Goal: Transaction & Acquisition: Purchase product/service

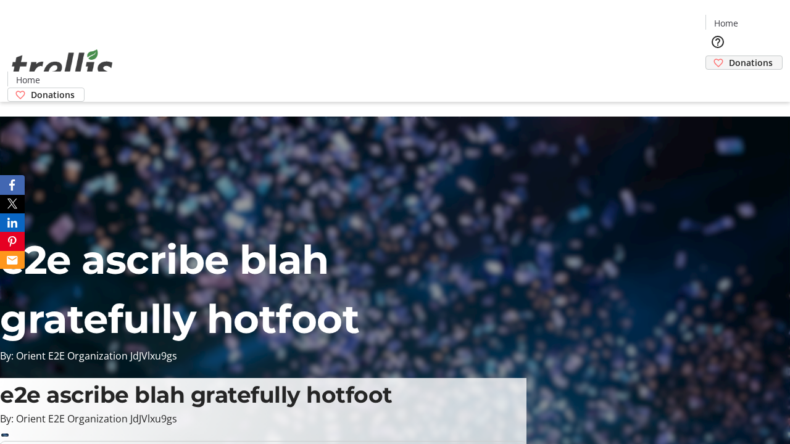
click at [729, 56] on span "Donations" at bounding box center [751, 62] width 44 height 13
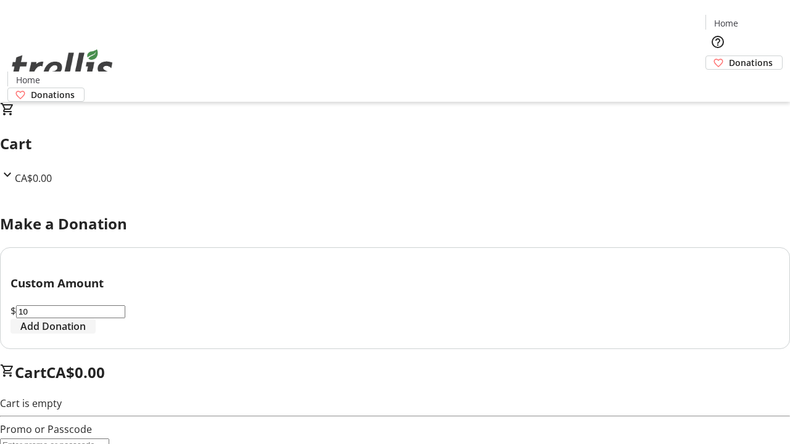
click at [86, 334] on span "Add Donation" at bounding box center [52, 326] width 65 height 15
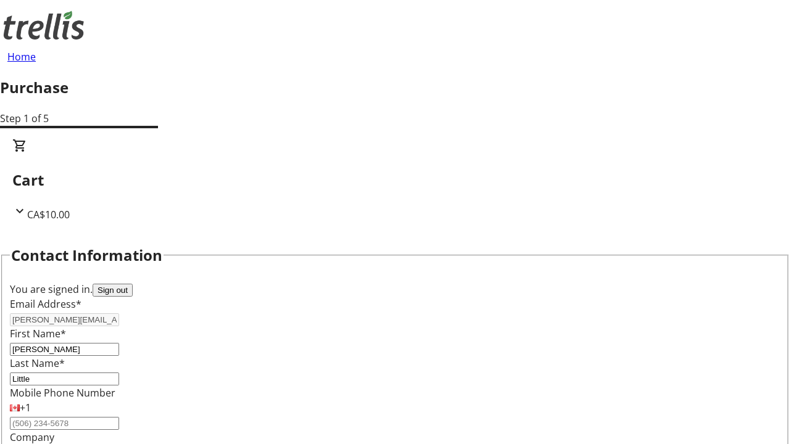
select select "CA"
type input "[STREET_ADDRESS][PERSON_NAME]"
type input "Kelowna"
select select "BC"
type input "Kelowna"
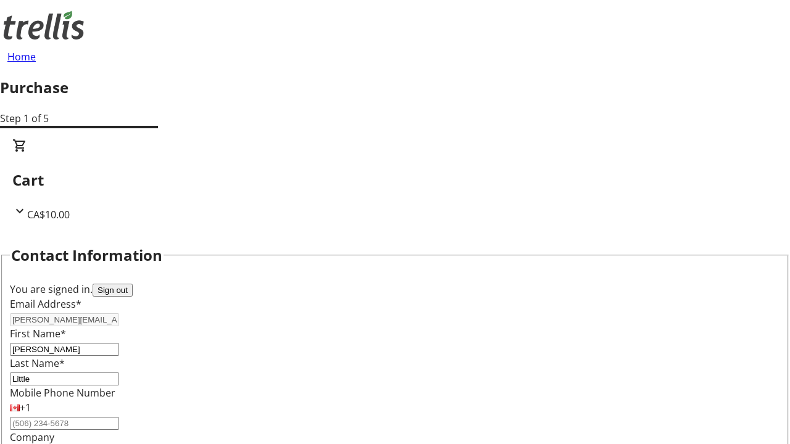
type input "V1Y 0C2"
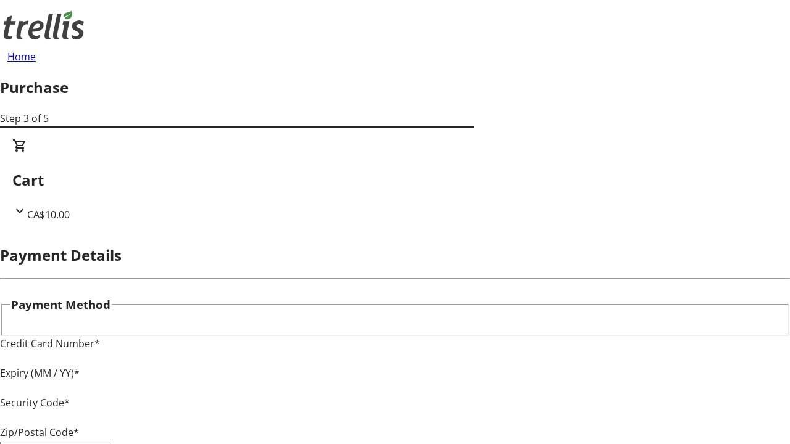
type input "V1Y 0C2"
